Goal: Register for event/course

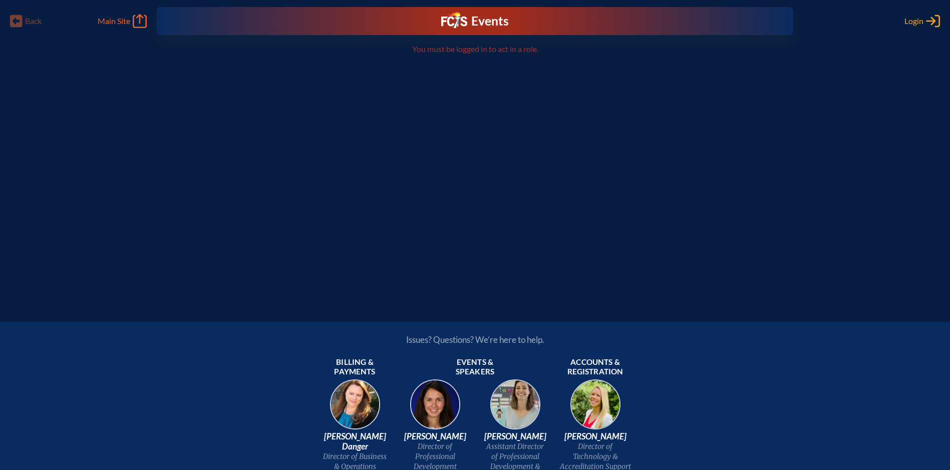
type input "[EMAIL_ADDRESS][DOMAIN_NAME]"
click at [922, 21] on span "Login" at bounding box center [913, 21] width 19 height 10
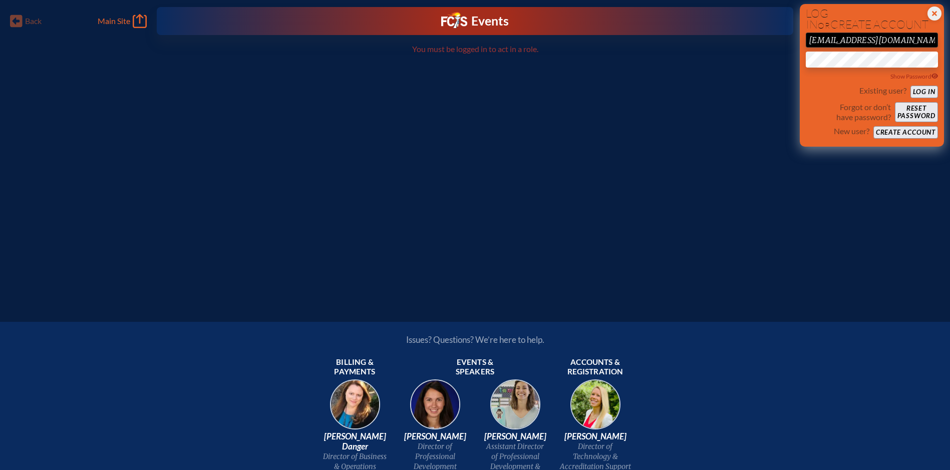
click at [918, 87] on button "Log in" at bounding box center [924, 92] width 28 height 13
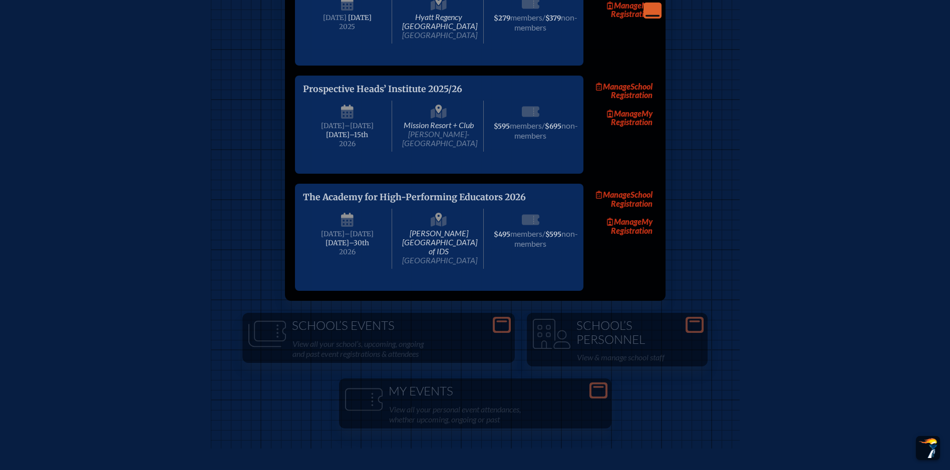
scroll to position [1953, 0]
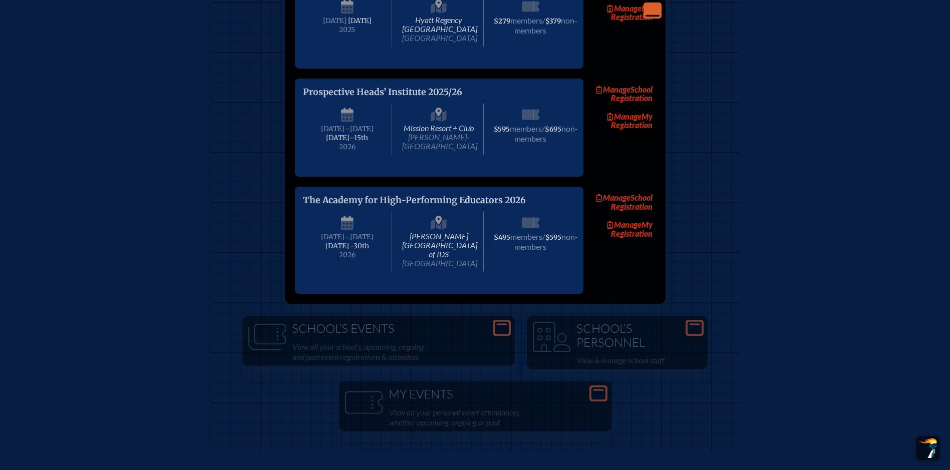
click at [631, 106] on link "Manage School Registration" at bounding box center [623, 94] width 64 height 23
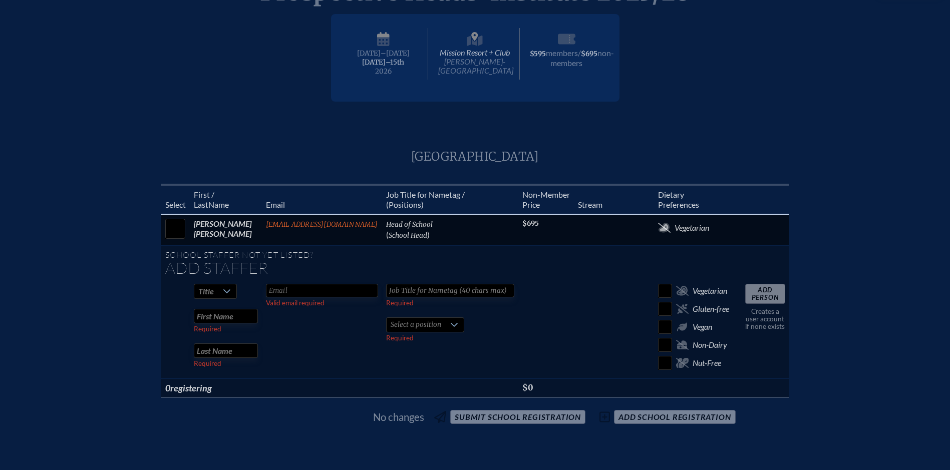
scroll to position [150, 0]
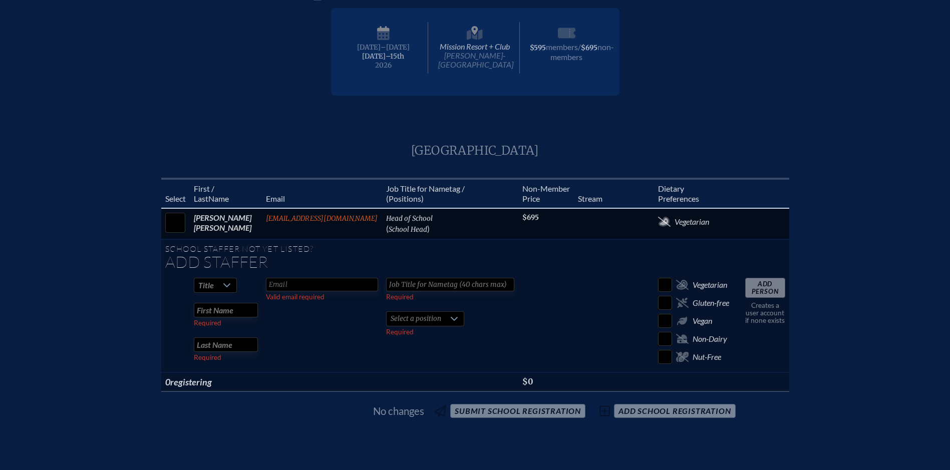
click at [229, 285] on icon at bounding box center [227, 285] width 8 height 8
click at [222, 311] on li "Mrs" at bounding box center [215, 318] width 43 height 14
click at [283, 285] on input "text" at bounding box center [322, 285] width 112 height 14
type input "M"
type input "[EMAIL_ADDRESS][DOMAIN_NAME]"
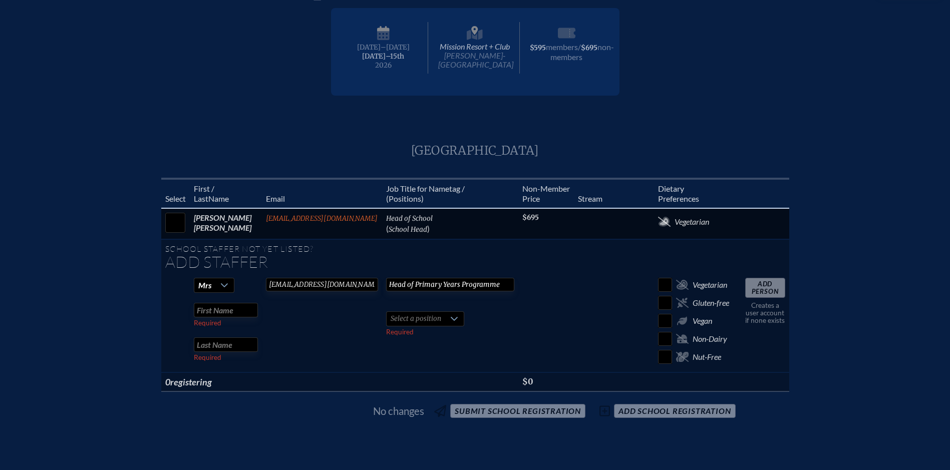
type input "Head of Primary Years Programme"
click at [231, 312] on input "text" at bounding box center [226, 310] width 64 height 15
type input "[PERSON_NAME]"
click at [416, 316] on span "Select a position" at bounding box center [416, 319] width 59 height 14
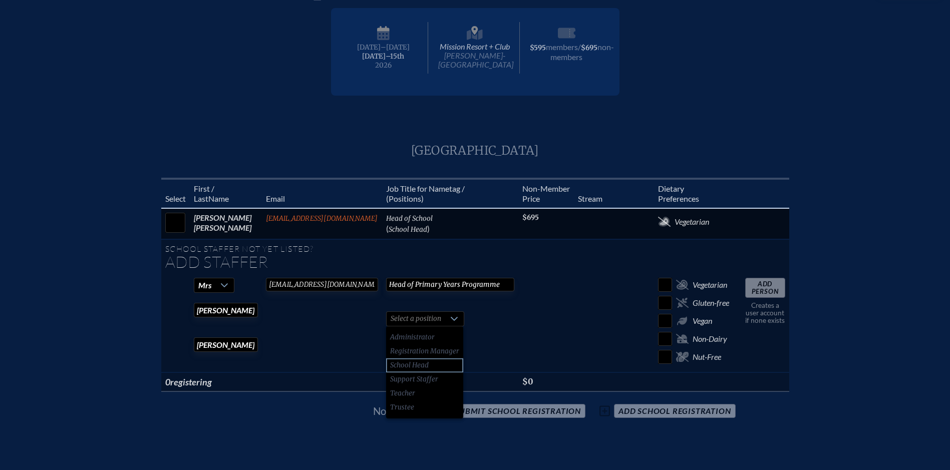
click at [449, 364] on li "School Head" at bounding box center [424, 365] width 77 height 14
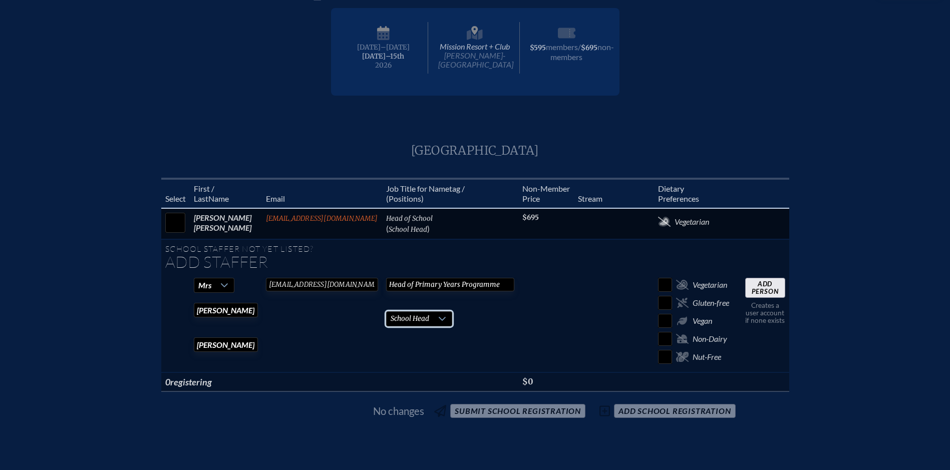
click at [760, 288] on input "Add Person" at bounding box center [765, 288] width 40 height 20
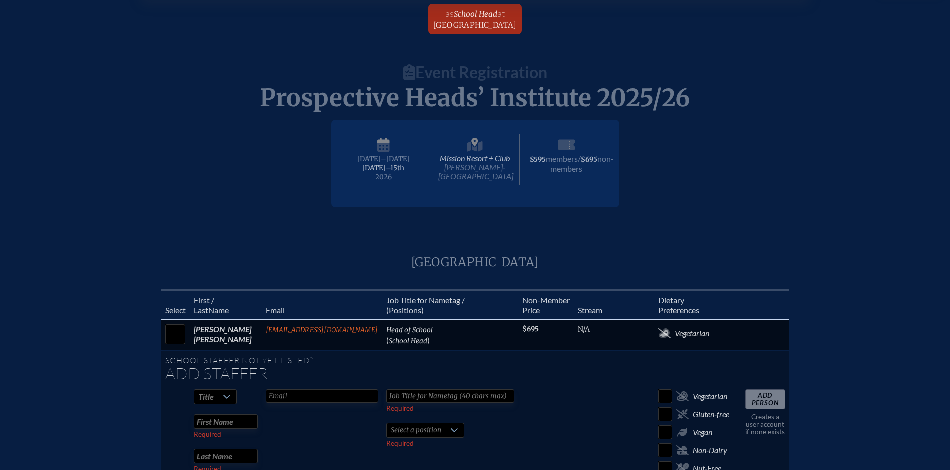
scroll to position [100, 0]
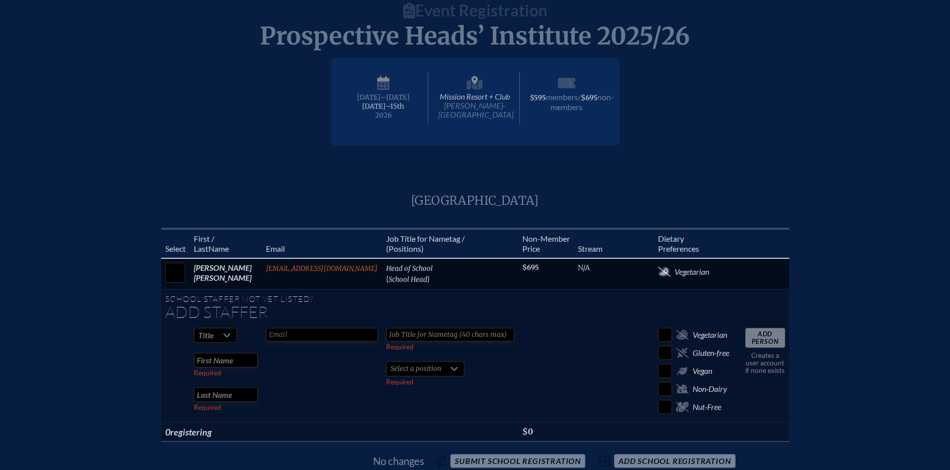
click at [100, 314] on div "Select First / Last Name Email Job Title for Nametag / (Positions) Non- Memb . …" at bounding box center [475, 339] width 926 height 222
click at [730, 176] on div "Prospective Heads’ Institute 2025/26 Mission Resort + Club [PERSON_NAME]-[GEOGR…" at bounding box center [475, 130] width 950 height 160
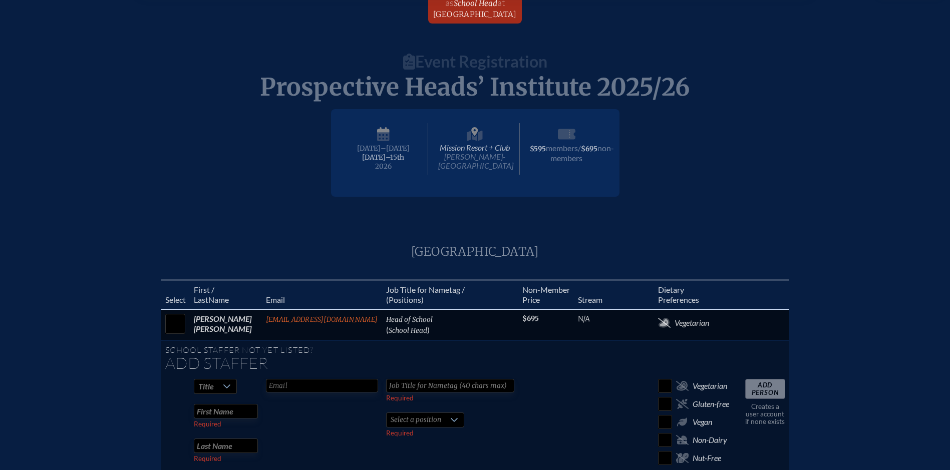
scroll to position [0, 0]
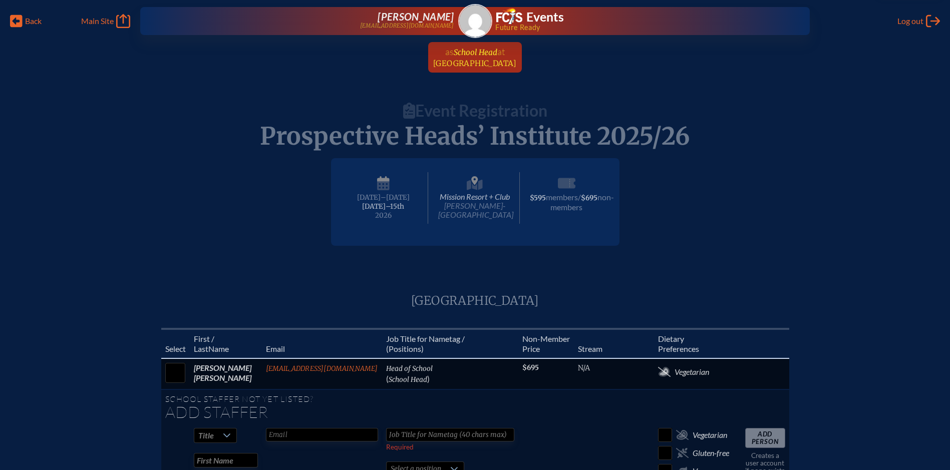
click at [495, 51] on span "School Head" at bounding box center [476, 53] width 44 height 10
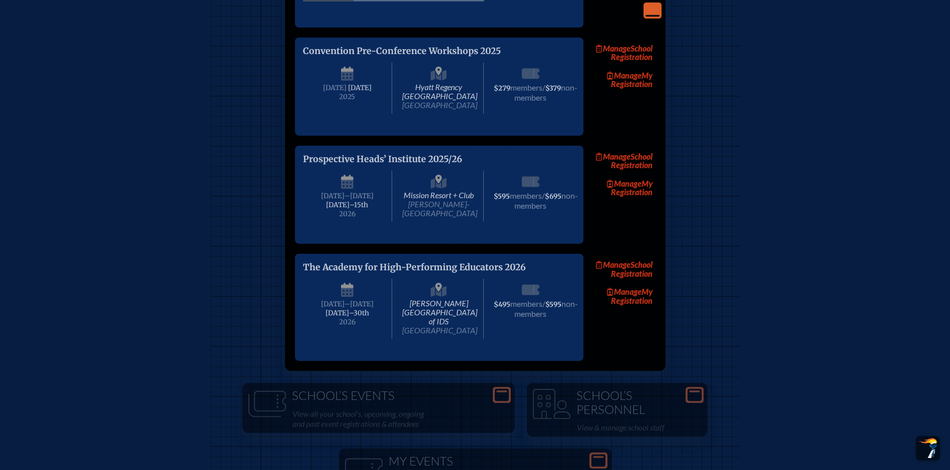
scroll to position [1865, 0]
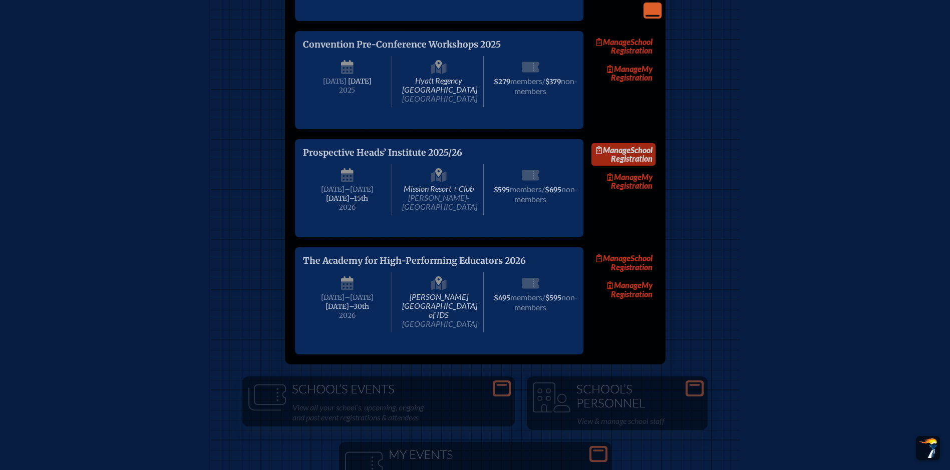
click at [646, 166] on link "Manage School Registration" at bounding box center [623, 154] width 64 height 23
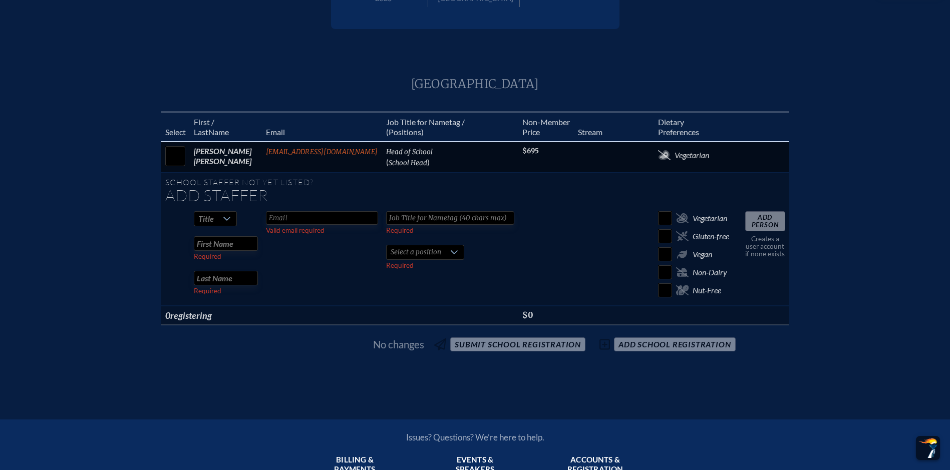
scroll to position [200, 0]
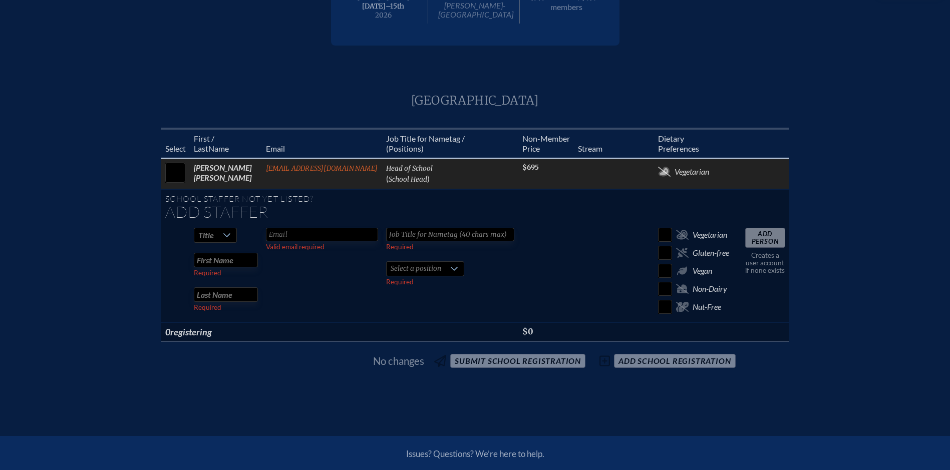
click at [177, 175] on input "checkbox" at bounding box center [175, 172] width 25 height 25
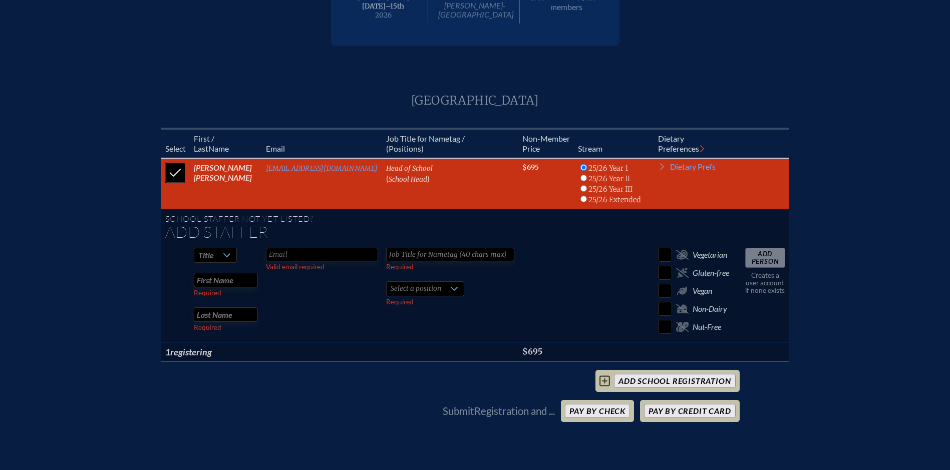
click at [177, 179] on input "checkbox" at bounding box center [175, 172] width 25 height 25
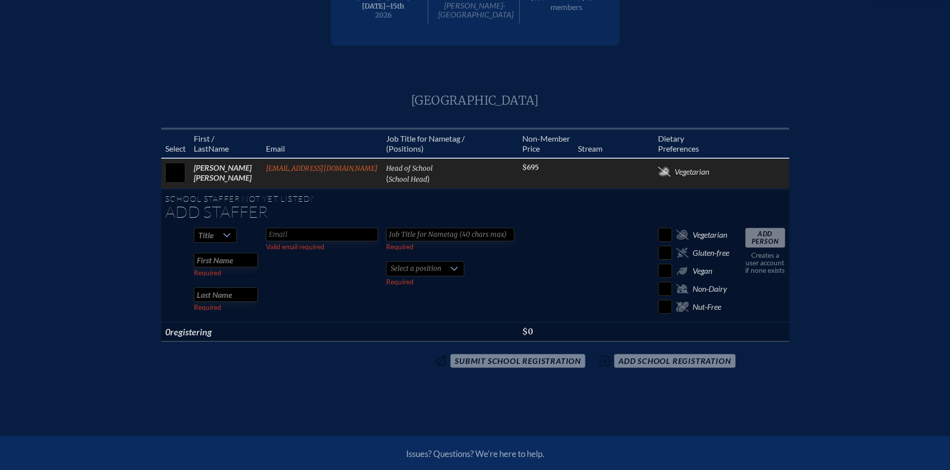
click at [177, 179] on input "checkbox" at bounding box center [175, 172] width 25 height 25
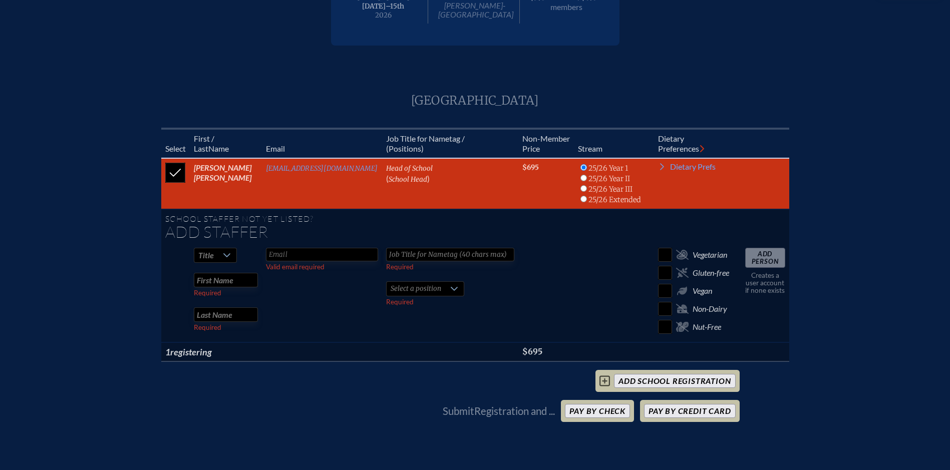
click at [177, 179] on input "checkbox" at bounding box center [175, 172] width 25 height 25
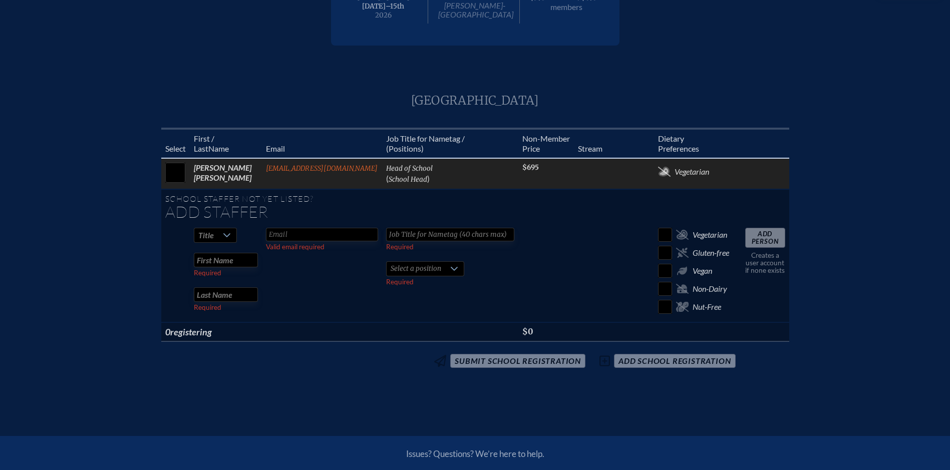
click at [177, 179] on input "checkbox" at bounding box center [175, 172] width 25 height 25
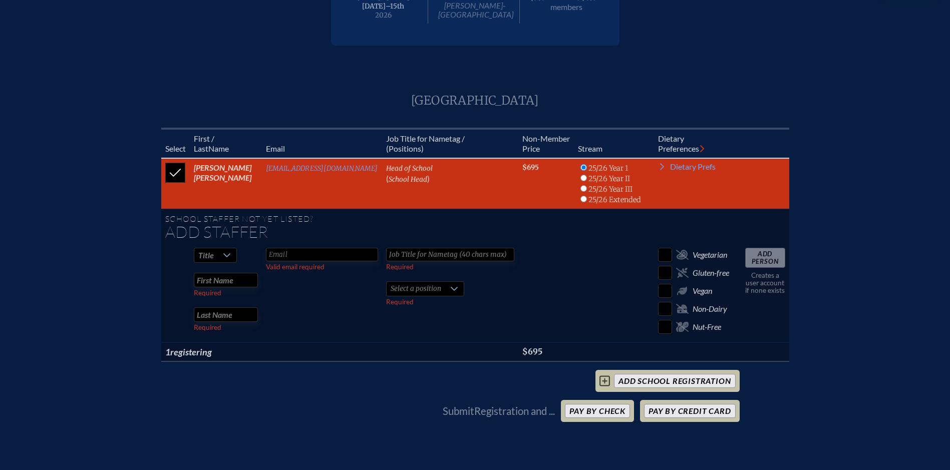
click at [177, 179] on input "checkbox" at bounding box center [175, 172] width 25 height 25
checkbox input "false"
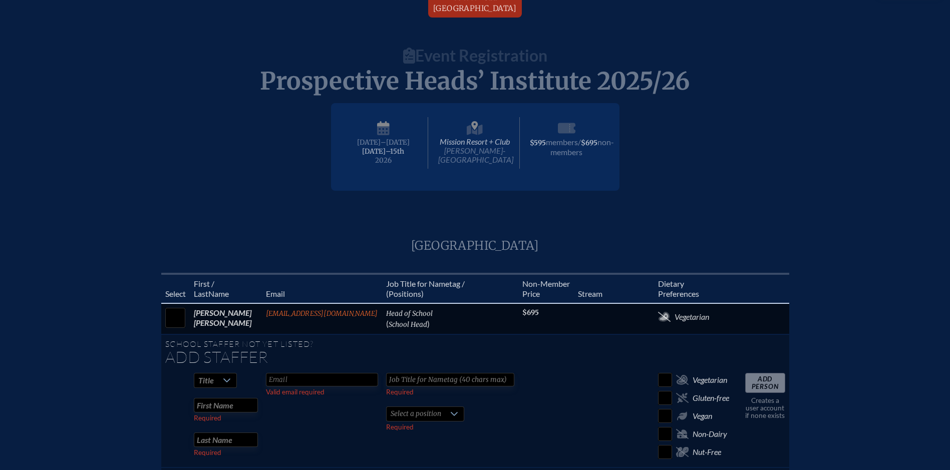
scroll to position [0, 0]
